Goal: Navigation & Orientation: Find specific page/section

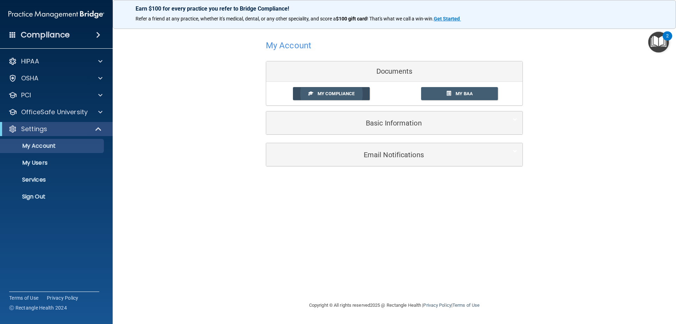
click at [342, 94] on span "My Compliance" at bounding box center [336, 93] width 37 height 5
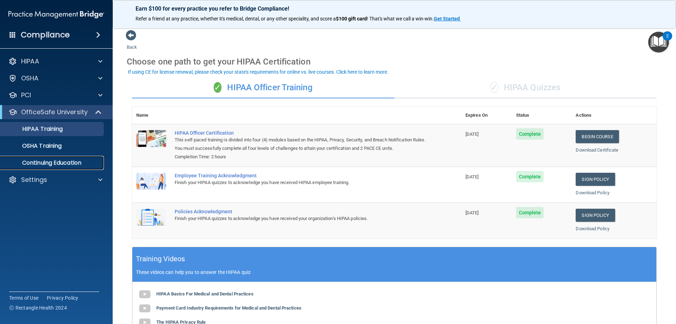
click at [58, 162] on p "Continuing Education" at bounding box center [53, 162] width 96 height 7
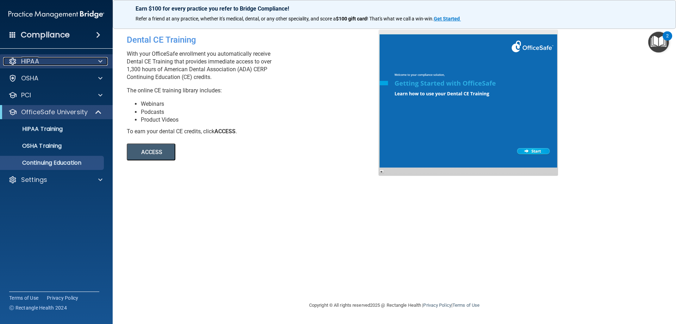
click at [53, 63] on div "HIPAA" at bounding box center [46, 61] width 87 height 8
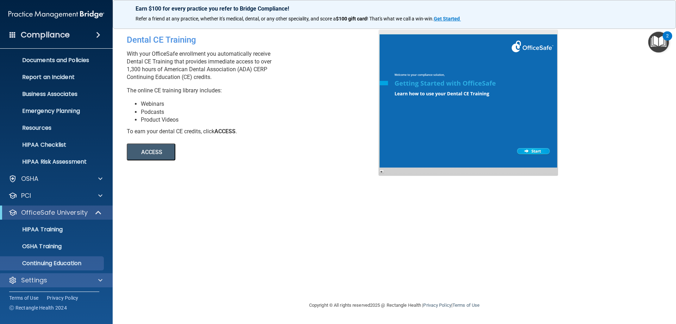
scroll to position [19, 0]
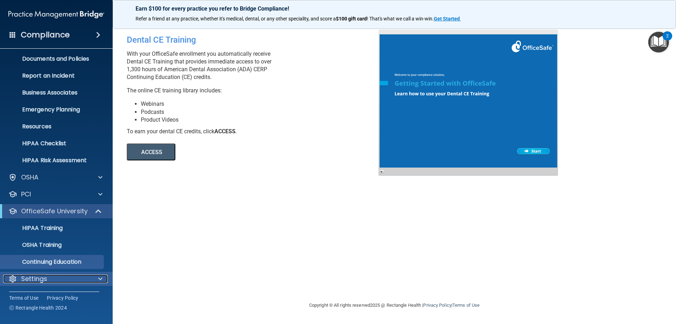
click at [47, 278] on p "Settings" at bounding box center [34, 278] width 26 height 8
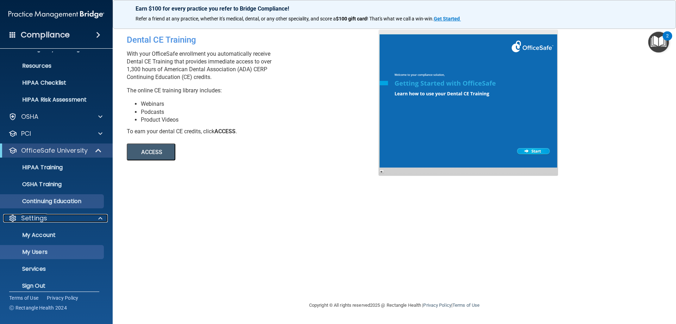
scroll to position [87, 0]
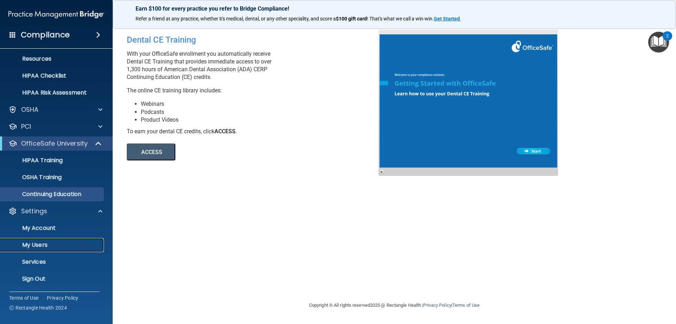
click at [39, 246] on p "My Users" at bounding box center [53, 244] width 96 height 7
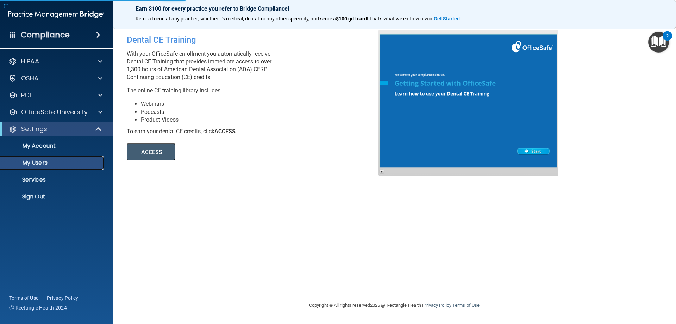
select select "20"
